Goal: Task Accomplishment & Management: Manage account settings

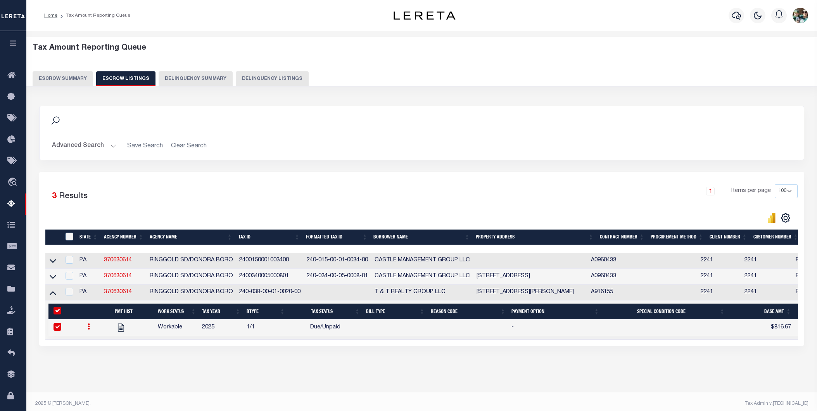
select select "100"
click at [88, 330] on icon at bounding box center [89, 326] width 2 height 6
click at [101, 355] on img "" at bounding box center [98, 352] width 8 height 8
checkbox input "false"
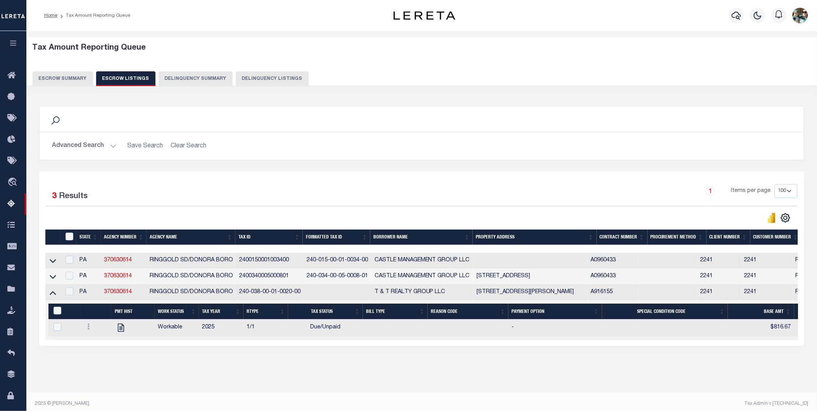
type input "$816.67"
type input "$833.34"
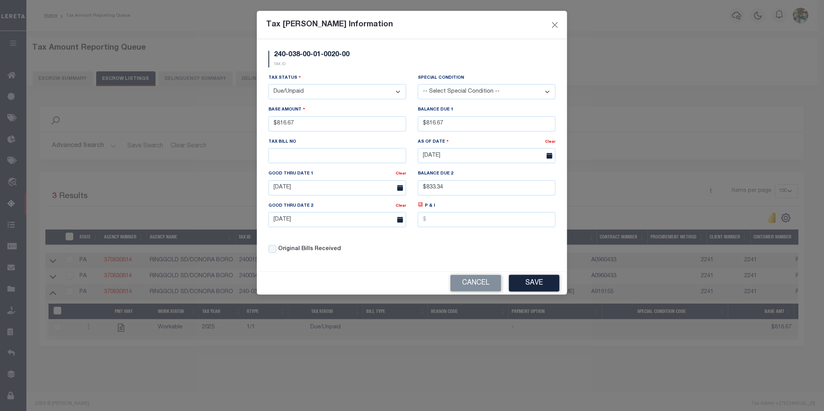
click at [314, 90] on select "- Select Status - Open Due/Unpaid Paid Incomplete No Tax Due Internal Refund Pr…" at bounding box center [337, 91] width 138 height 15
select select "PYD"
click at [268, 85] on select "- Select Status - Open Due/Unpaid Paid Incomplete No Tax Due Internal Refund Pr…" at bounding box center [337, 91] width 138 height 15
drag, startPoint x: 455, startPoint y: 123, endPoint x: 399, endPoint y: 123, distance: 55.8
click at [399, 123] on div "Tax Status - Select Status - Open Due/Unpaid Paid Incomplete No Tax Due Interna…" at bounding box center [412, 167] width 299 height 186
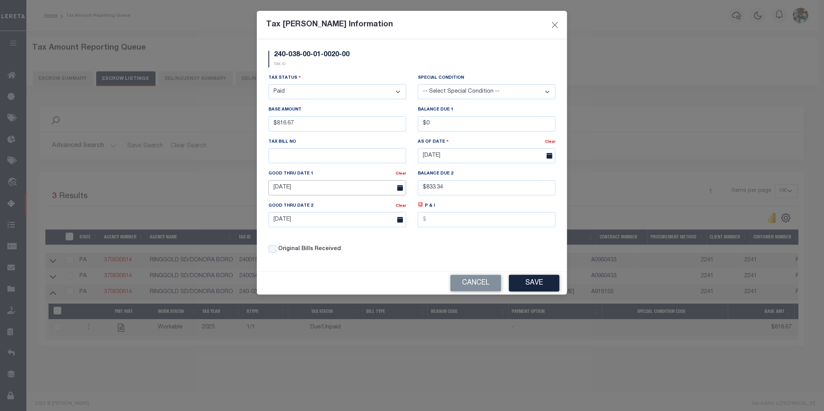
type input "$0.00"
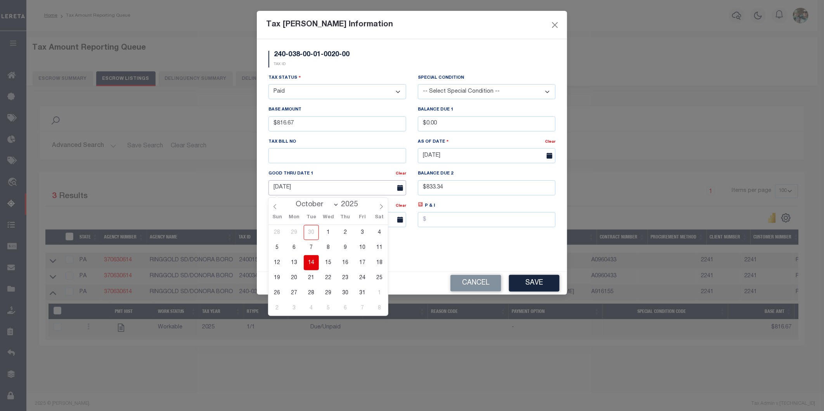
drag, startPoint x: 326, startPoint y: 190, endPoint x: 211, endPoint y: 194, distance: 114.8
click at [211, 194] on div "Tax Bill Amount Information 240-038-00-01-0020-00 TAX ID Installment: TaxID: Ta…" at bounding box center [412, 205] width 824 height 411
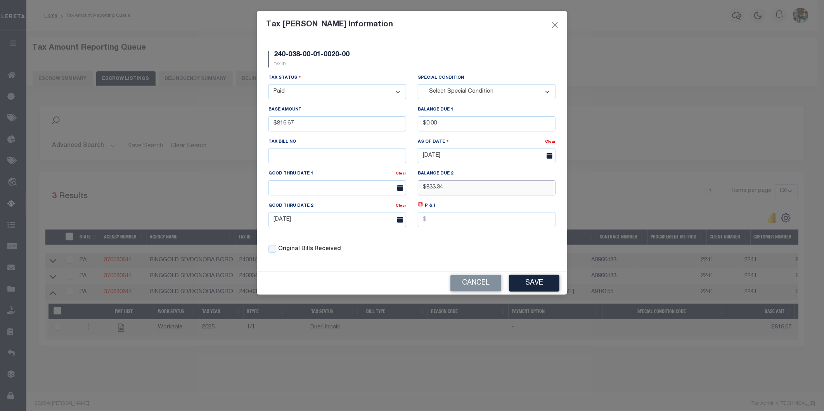
drag, startPoint x: 450, startPoint y: 187, endPoint x: 399, endPoint y: 185, distance: 51.6
click at [399, 185] on div "Tax Status - Select Status - Open Due/Unpaid Paid Incomplete No Tax Due Interna…" at bounding box center [412, 167] width 299 height 186
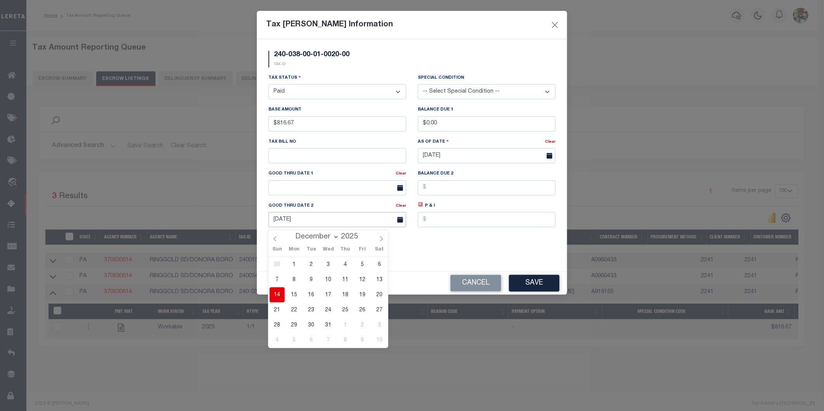
drag, startPoint x: 264, startPoint y: 210, endPoint x: 246, endPoint y: 208, distance: 18.3
click at [246, 208] on div "Tax Bill Amount Information 240-038-00-01-0020-00 TAX ID Installment: TaxID: Ta…" at bounding box center [412, 205] width 824 height 411
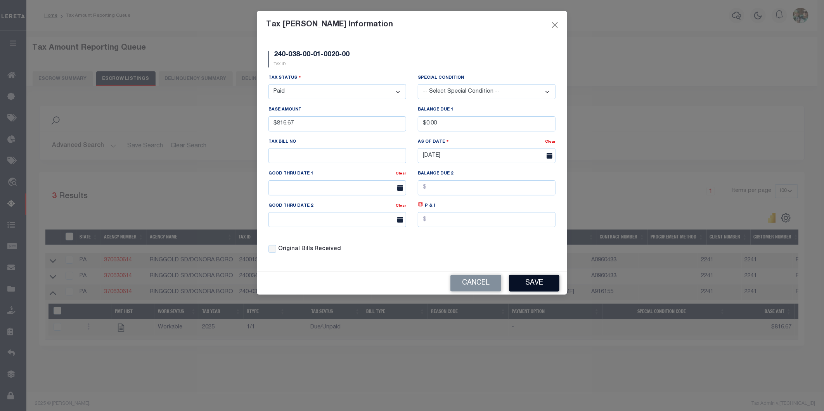
click at [531, 285] on button "Save" at bounding box center [534, 283] width 50 height 17
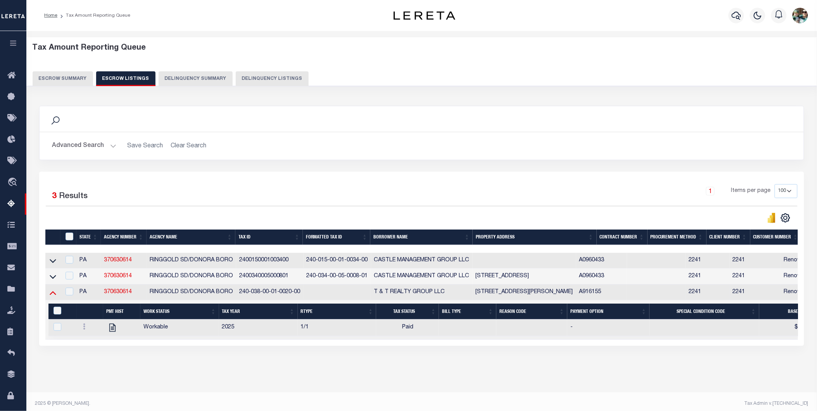
click at [50, 297] on icon at bounding box center [53, 293] width 7 height 8
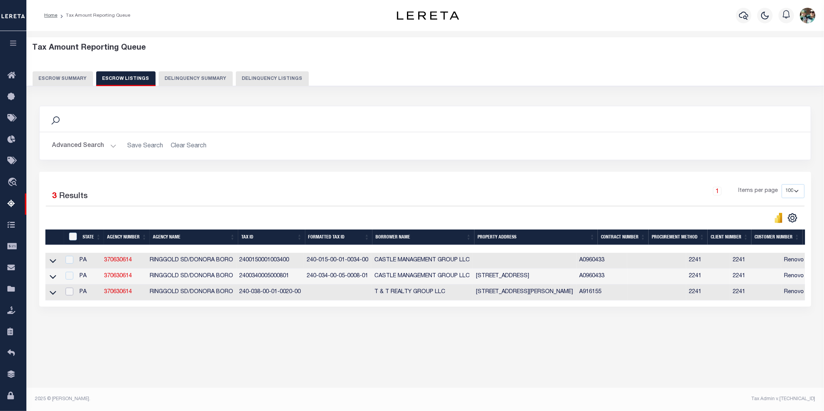
click at [73, 296] on input "checkbox" at bounding box center [70, 292] width 8 height 8
checkbox input "true"
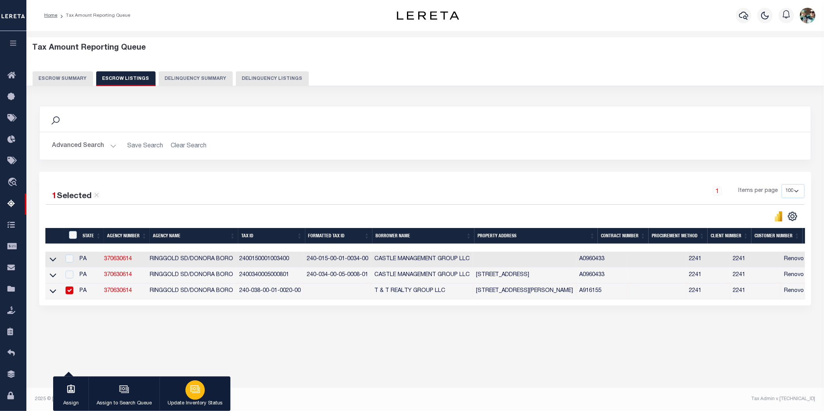
click at [191, 401] on p "Update Inventory Status" at bounding box center [195, 404] width 55 height 8
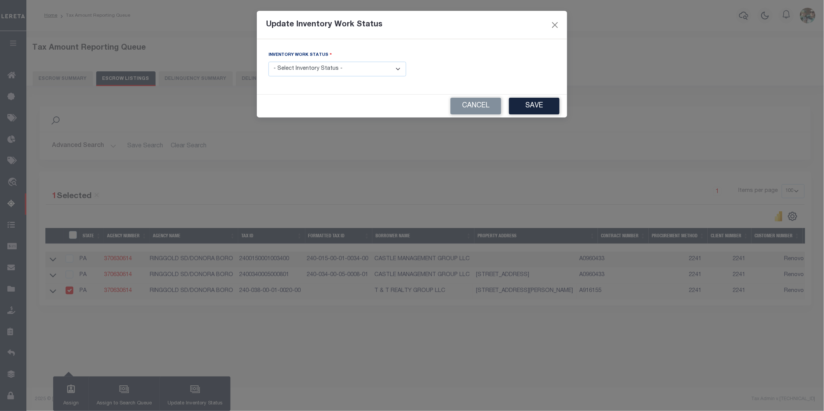
drag, startPoint x: 320, startPoint y: 71, endPoint x: 316, endPoint y: 78, distance: 8.7
click at [320, 71] on select "- Select Inventory Status - Manual - Exception Pended - Awaiting Search Late Ad…" at bounding box center [337, 69] width 138 height 15
select select "4"
click at [268, 62] on select "- Select Inventory Status - Manual - Exception Pended - Awaiting Search Late Ad…" at bounding box center [337, 69] width 138 height 15
click at [539, 106] on button "Save" at bounding box center [534, 106] width 50 height 17
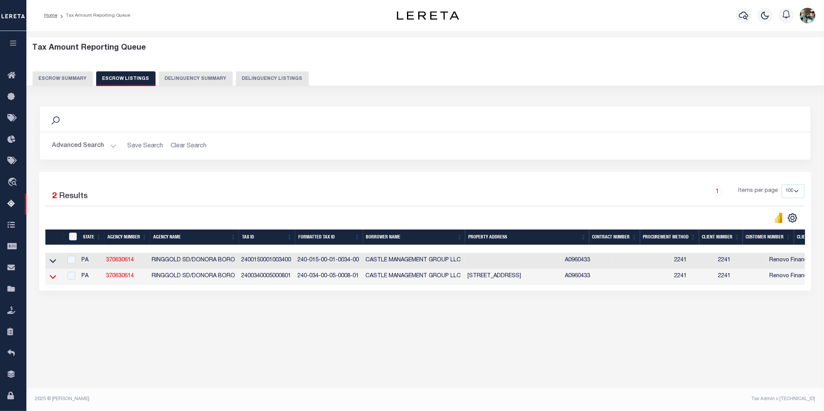
click at [53, 279] on icon at bounding box center [53, 277] width 7 height 4
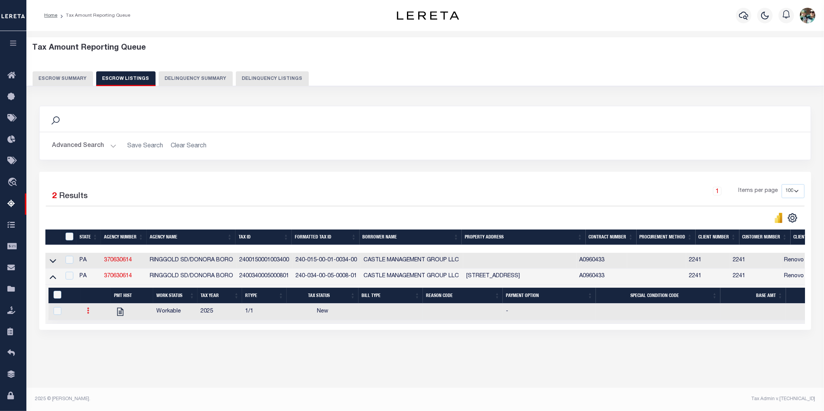
click at [88, 310] on icon at bounding box center [88, 311] width 2 height 6
click at [99, 339] on img "" at bounding box center [98, 336] width 8 height 8
checkbox input "true"
select select "NW2"
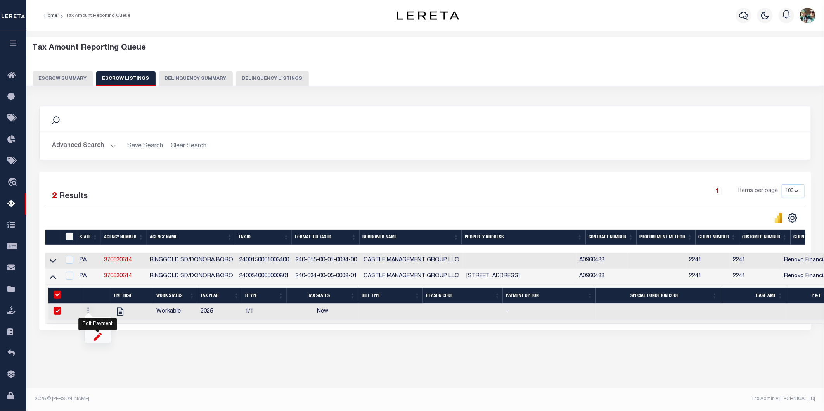
select select
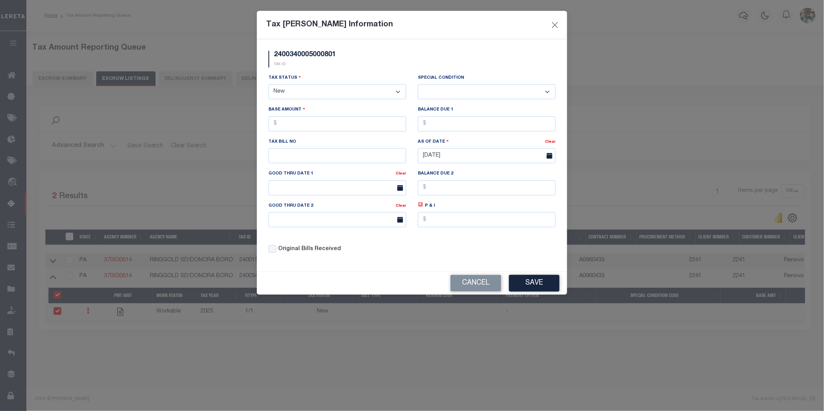
drag, startPoint x: 304, startPoint y: 91, endPoint x: 304, endPoint y: 98, distance: 6.6
click at [304, 91] on select "- Select Status - Open Due/Unpaid Paid Incomplete No Tax Due Internal Refund Pr…" at bounding box center [337, 91] width 138 height 15
select select "DUE"
click at [268, 85] on select "- Select Status - Open Due/Unpaid Paid Incomplete No Tax Due Internal Refund Pr…" at bounding box center [337, 91] width 138 height 15
select select "0"
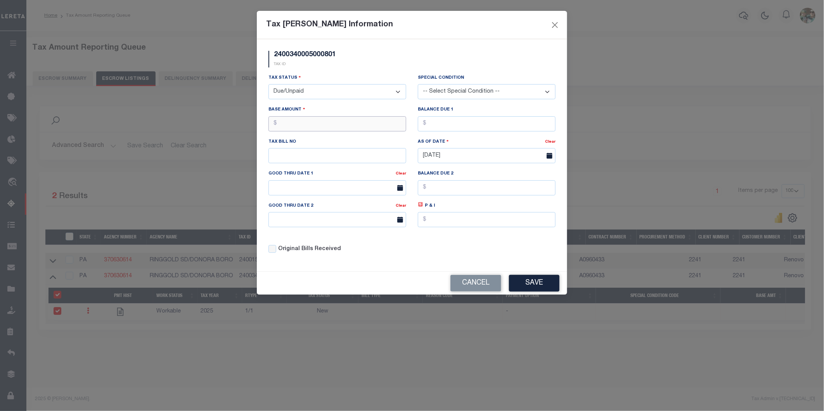
click at [298, 127] on input "text" at bounding box center [337, 123] width 138 height 15
type input "$551.30"
click at [437, 122] on input "text" at bounding box center [487, 123] width 138 height 15
type input "$551.30"
click at [284, 157] on input "text" at bounding box center [337, 155] width 138 height 15
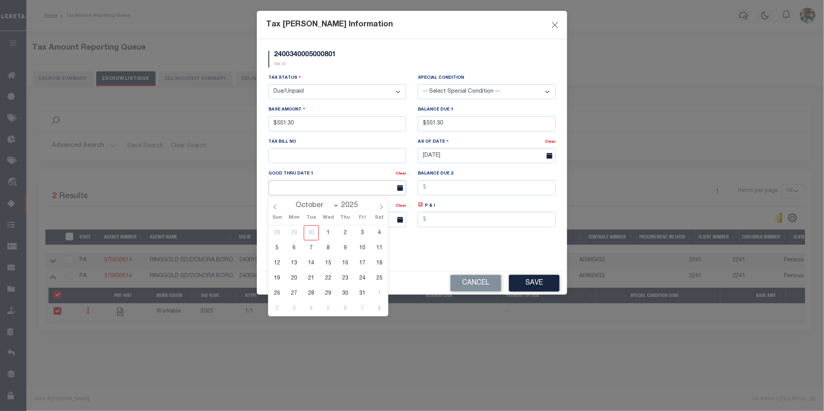
click at [271, 188] on input "text" at bounding box center [337, 187] width 138 height 15
click at [328, 265] on span "15" at bounding box center [328, 263] width 15 height 15
type input "[DATE]"
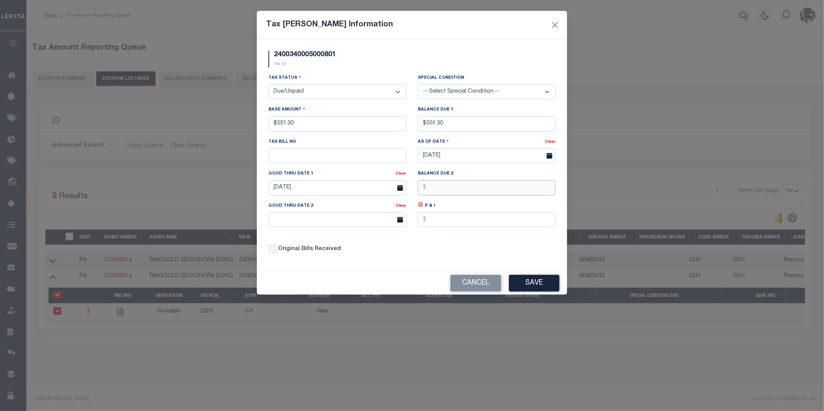
click at [435, 189] on input "text" at bounding box center [487, 187] width 138 height 15
type input "$562.55"
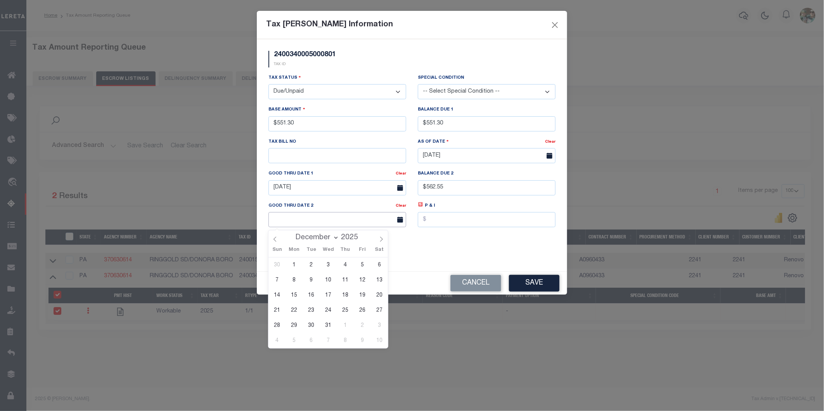
click at [313, 221] on input "text" at bounding box center [337, 219] width 138 height 15
click at [292, 297] on span "15" at bounding box center [294, 295] width 15 height 15
type input "12/15/2025"
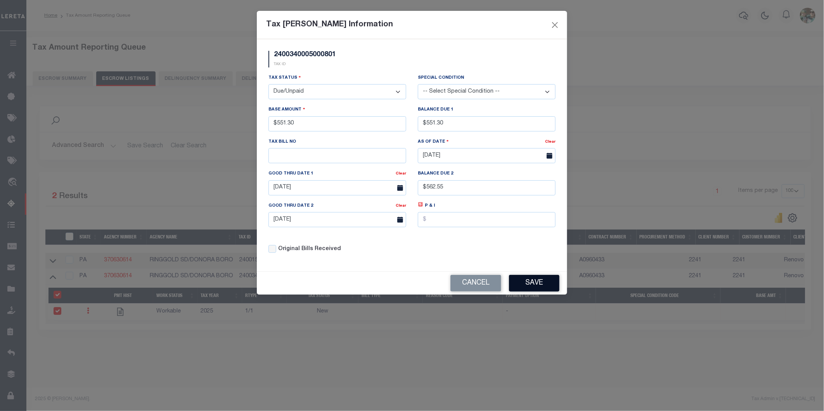
click at [532, 285] on button "Save" at bounding box center [534, 283] width 50 height 17
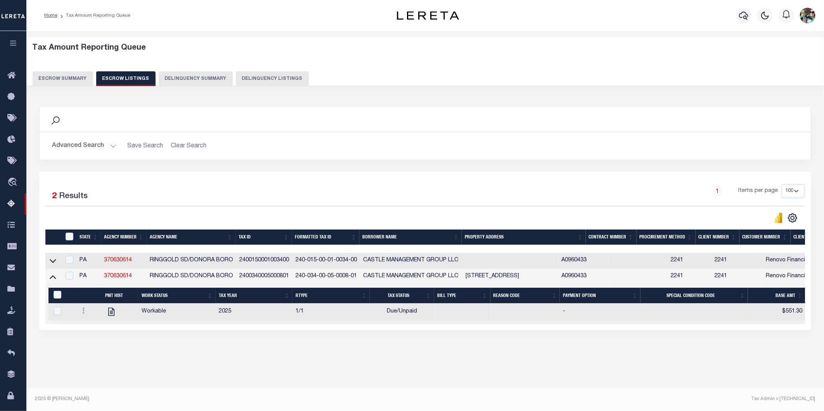
click at [48, 281] on td at bounding box center [52, 277] width 15 height 16
checkbox input "true"
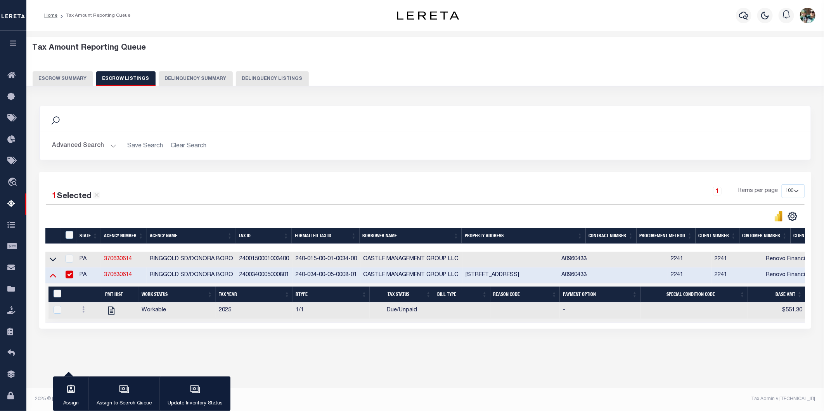
click at [54, 279] on icon at bounding box center [53, 275] width 7 height 8
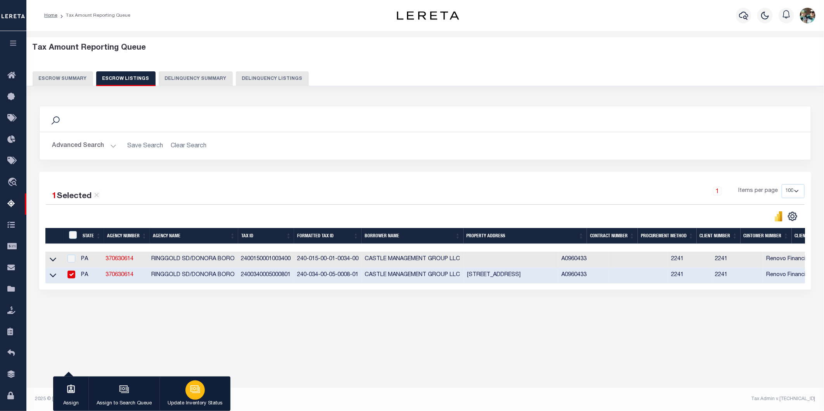
click at [196, 388] on icon "button" at bounding box center [195, 388] width 6 height 3
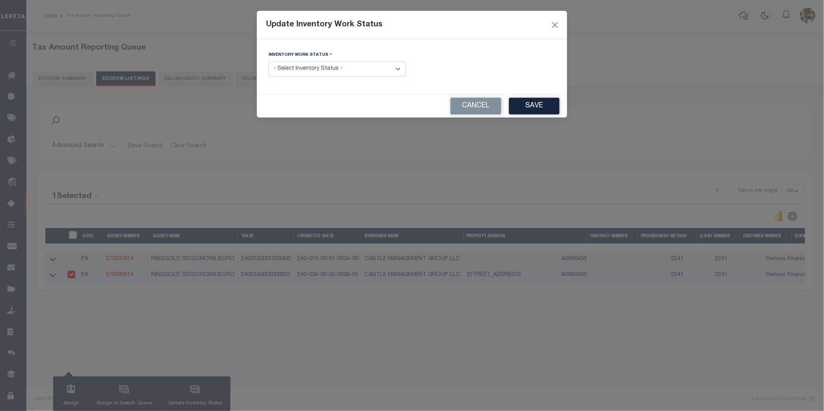
click at [324, 66] on select "- Select Inventory Status - Manual - Exception Pended - Awaiting Search Late Ad…" at bounding box center [337, 69] width 138 height 15
select select "4"
click at [268, 62] on select "- Select Inventory Status - Manual - Exception Pended - Awaiting Search Late Ad…" at bounding box center [337, 69] width 138 height 15
click at [550, 107] on button "Save" at bounding box center [534, 106] width 50 height 17
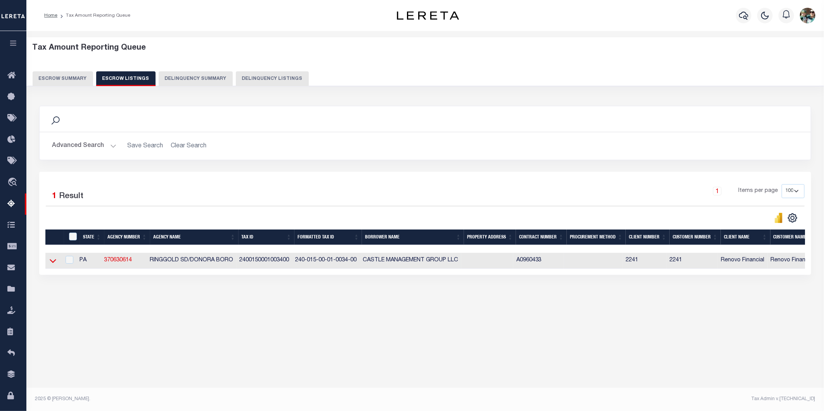
click at [50, 263] on icon at bounding box center [53, 261] width 7 height 8
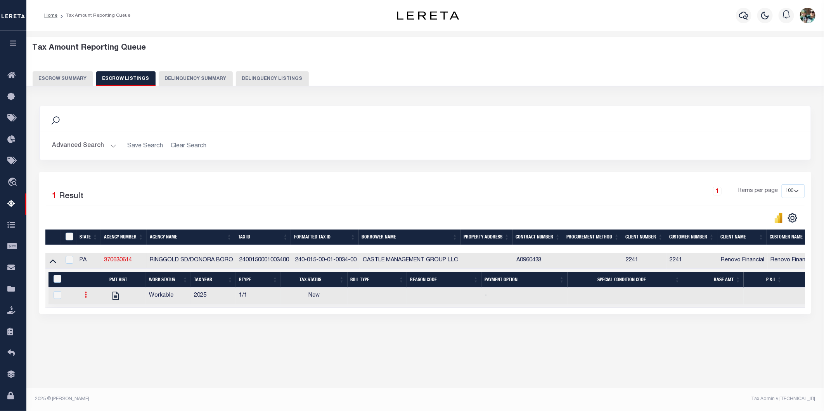
click at [85, 298] on icon at bounding box center [86, 295] width 2 height 6
click at [94, 325] on img "" at bounding box center [95, 320] width 8 height 8
checkbox input "true"
select select
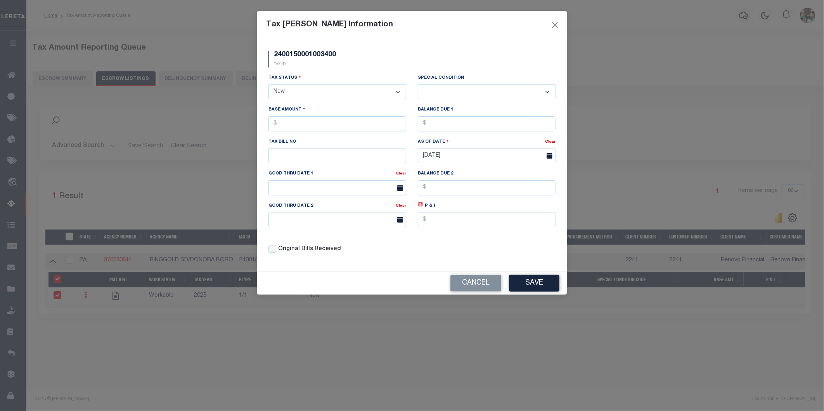
click at [304, 94] on select "- Select Status - Open Due/Unpaid Paid Incomplete No Tax Due Internal Refund Pr…" at bounding box center [337, 91] width 138 height 15
select select "DUE"
click at [268, 85] on select "- Select Status - Open Due/Unpaid Paid Incomplete No Tax Due Internal Refund Pr…" at bounding box center [337, 91] width 138 height 15
select select "0"
click at [336, 129] on input "text" at bounding box center [337, 123] width 138 height 15
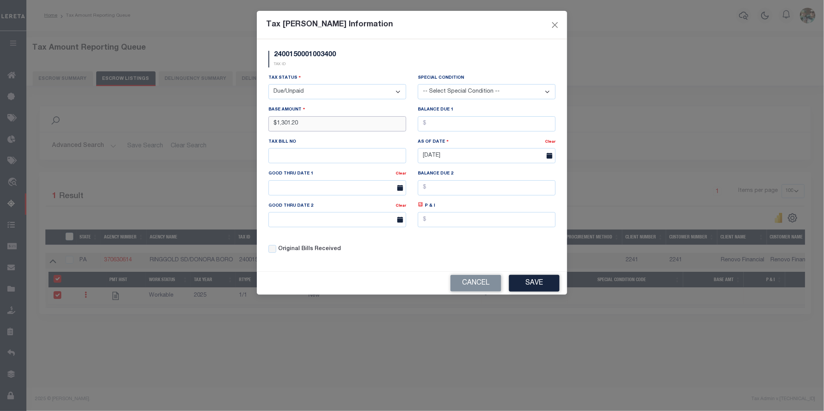
type input "$1,301.20"
click at [431, 127] on input "text" at bounding box center [487, 123] width 138 height 15
type input "$1,301.20"
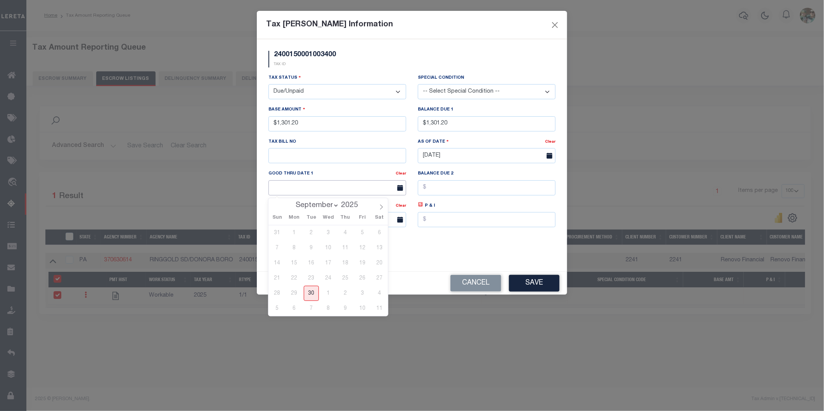
click at [336, 187] on input "text" at bounding box center [337, 187] width 138 height 15
click at [383, 208] on icon at bounding box center [380, 206] width 5 height 5
select select "9"
click at [330, 263] on span "15" at bounding box center [328, 263] width 15 height 15
type input "[DATE]"
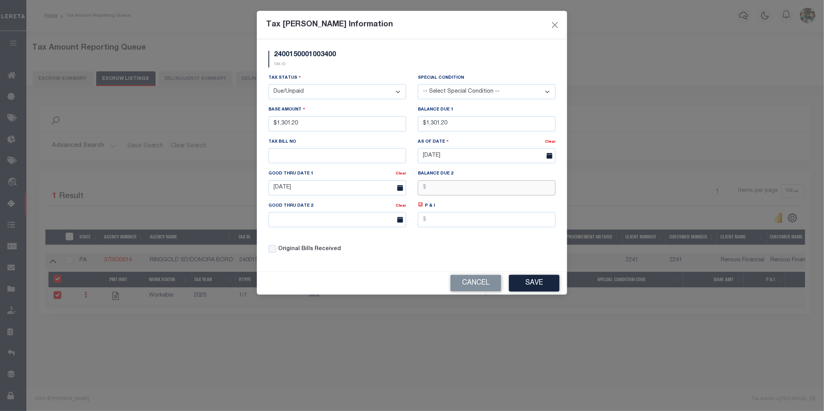
click at [445, 193] on input "text" at bounding box center [487, 187] width 138 height 15
type input "$1,327.76"
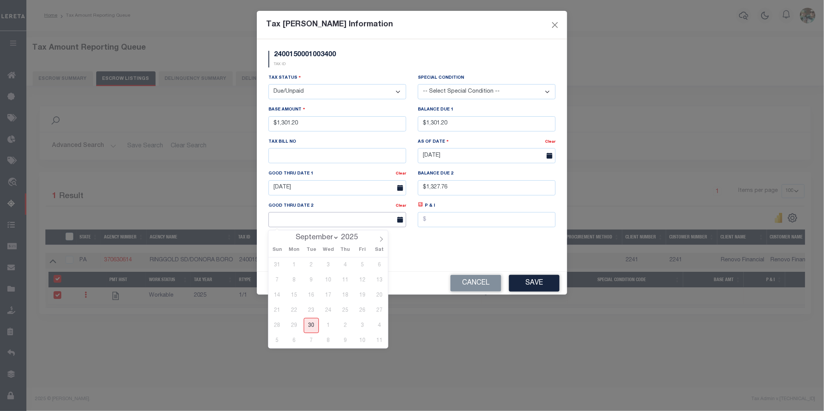
click at [339, 222] on input "text" at bounding box center [337, 219] width 138 height 15
click at [378, 240] on span at bounding box center [381, 236] width 13 height 13
click at [378, 240] on icon at bounding box center [380, 239] width 5 height 5
click at [381, 241] on icon at bounding box center [380, 239] width 5 height 5
select select "11"
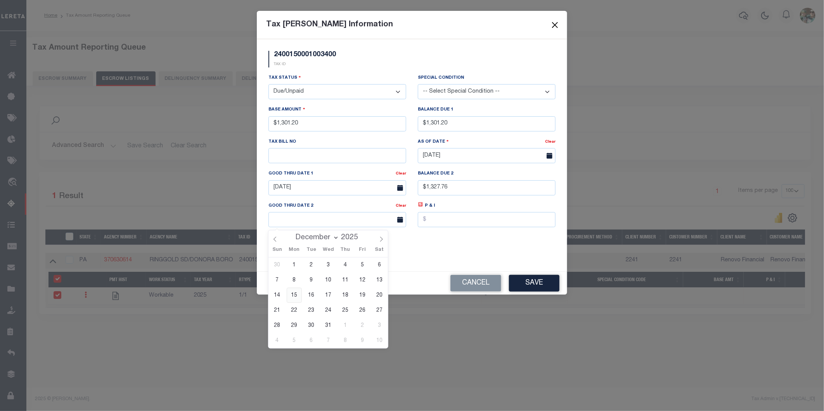
click at [297, 296] on span "15" at bounding box center [294, 295] width 15 height 15
type input "12/15/2025"
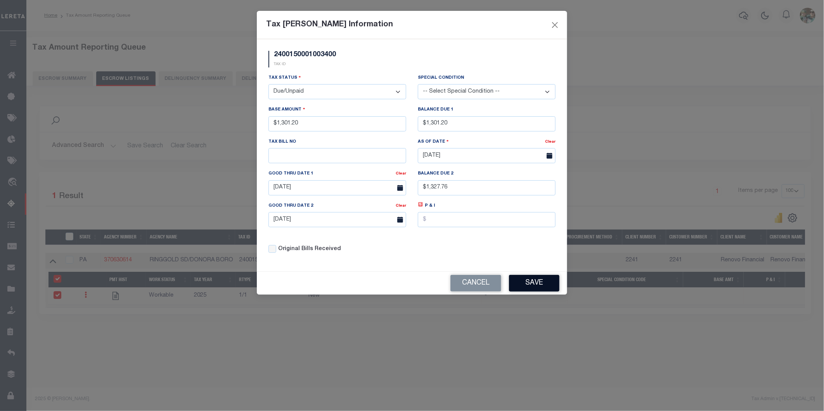
click at [529, 287] on button "Save" at bounding box center [534, 283] width 50 height 17
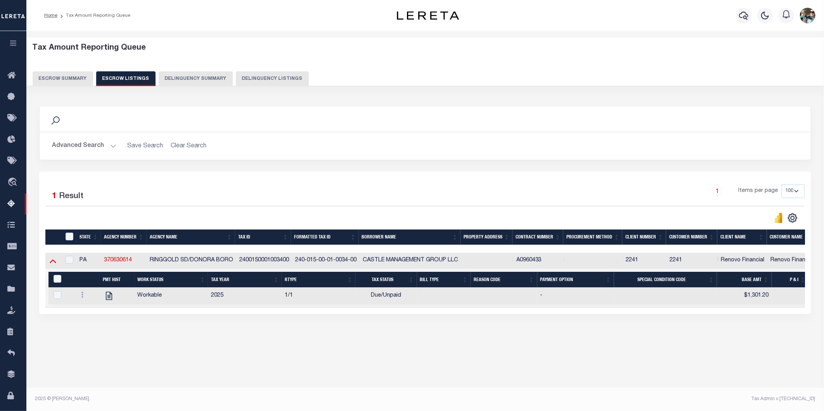
click at [54, 261] on icon at bounding box center [53, 261] width 7 height 8
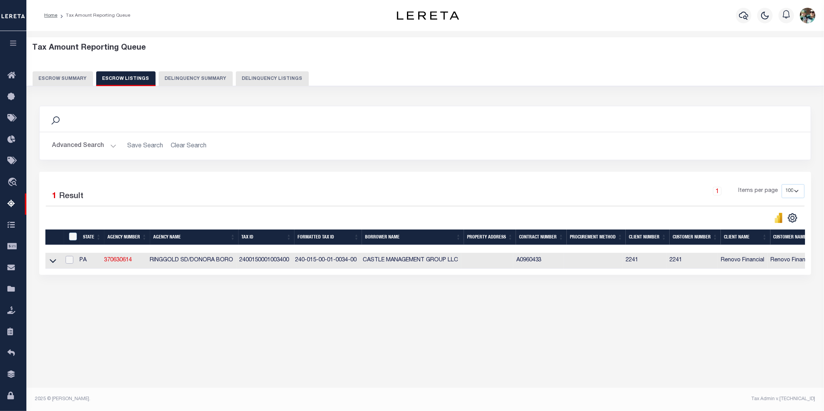
click at [73, 259] on input "checkbox" at bounding box center [70, 260] width 8 height 8
checkbox input "true"
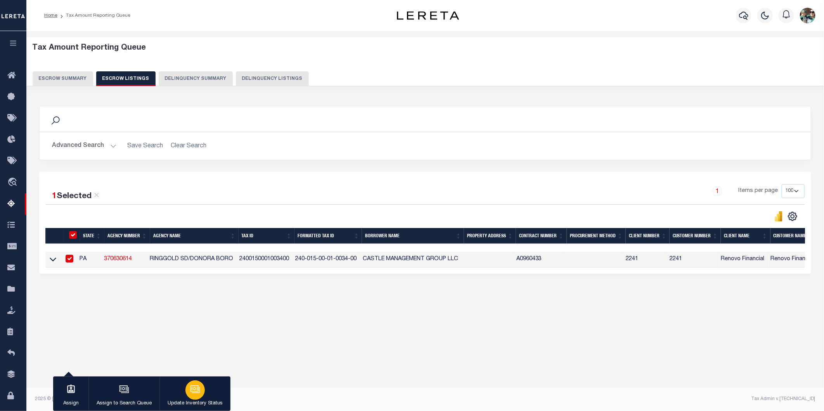
click at [191, 392] on icon "button" at bounding box center [195, 389] width 10 height 10
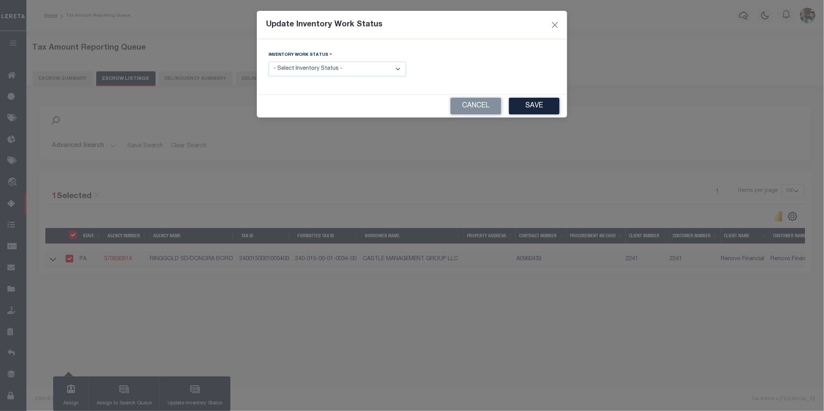
click at [308, 67] on select "- Select Inventory Status - Manual - Exception Pended - Awaiting Search Late Ad…" at bounding box center [337, 69] width 138 height 15
select select "4"
click at [268, 62] on select "- Select Inventory Status - Manual - Exception Pended - Awaiting Search Late Ad…" at bounding box center [337, 69] width 138 height 15
click at [532, 108] on button "Save" at bounding box center [534, 106] width 50 height 17
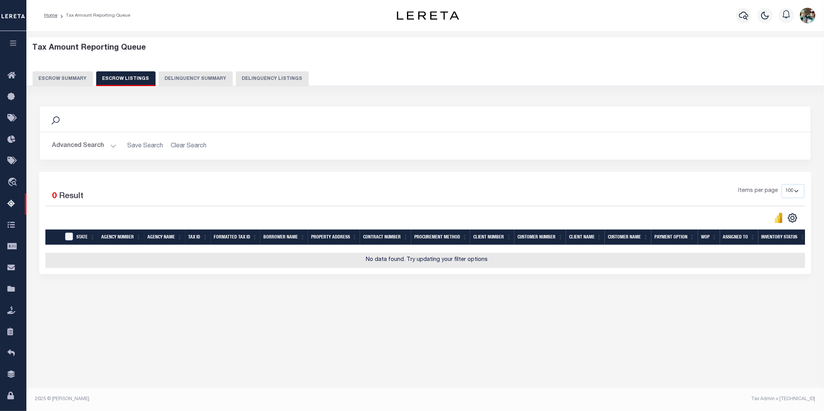
click at [61, 79] on button "Escrow Summary" at bounding box center [63, 78] width 60 height 15
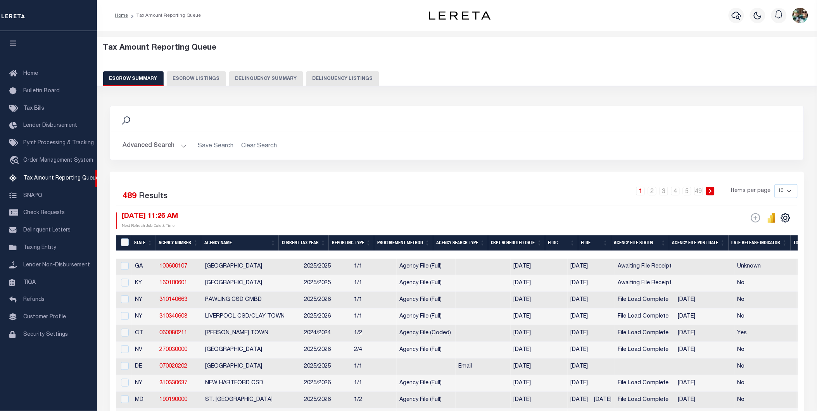
click at [159, 145] on button "Advanced Search" at bounding box center [155, 145] width 64 height 15
